Goal: Find specific page/section: Find specific page/section

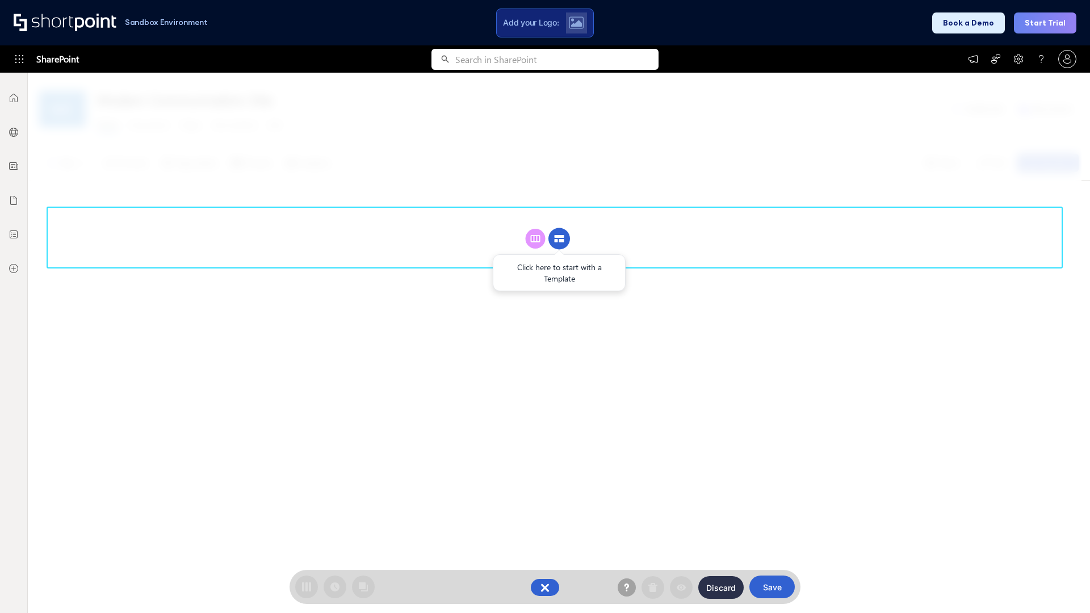
click at [559, 238] on circle at bounding box center [560, 239] width 22 height 22
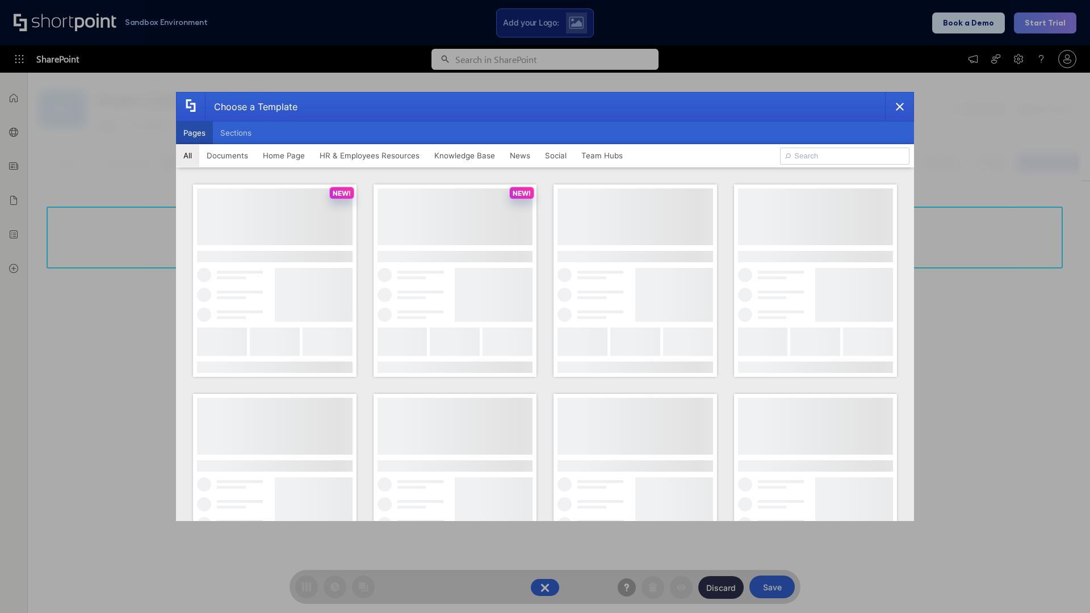
click at [194, 133] on button "Pages" at bounding box center [194, 133] width 37 height 23
type input "Team Hub 3"
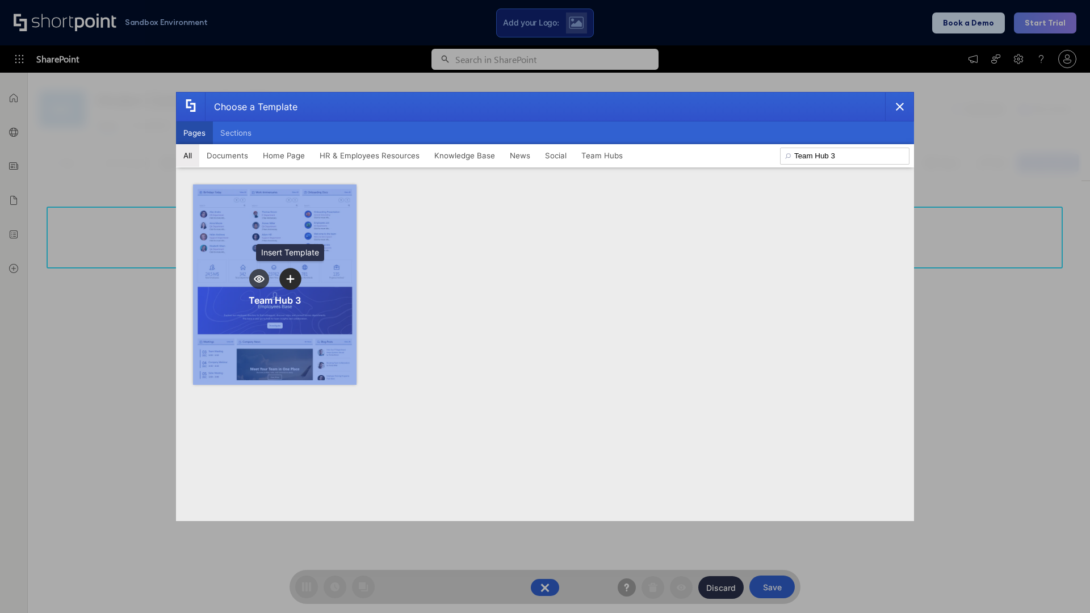
click at [290, 279] on icon "template selector" at bounding box center [290, 279] width 8 height 8
